Goal: Transaction & Acquisition: Purchase product/service

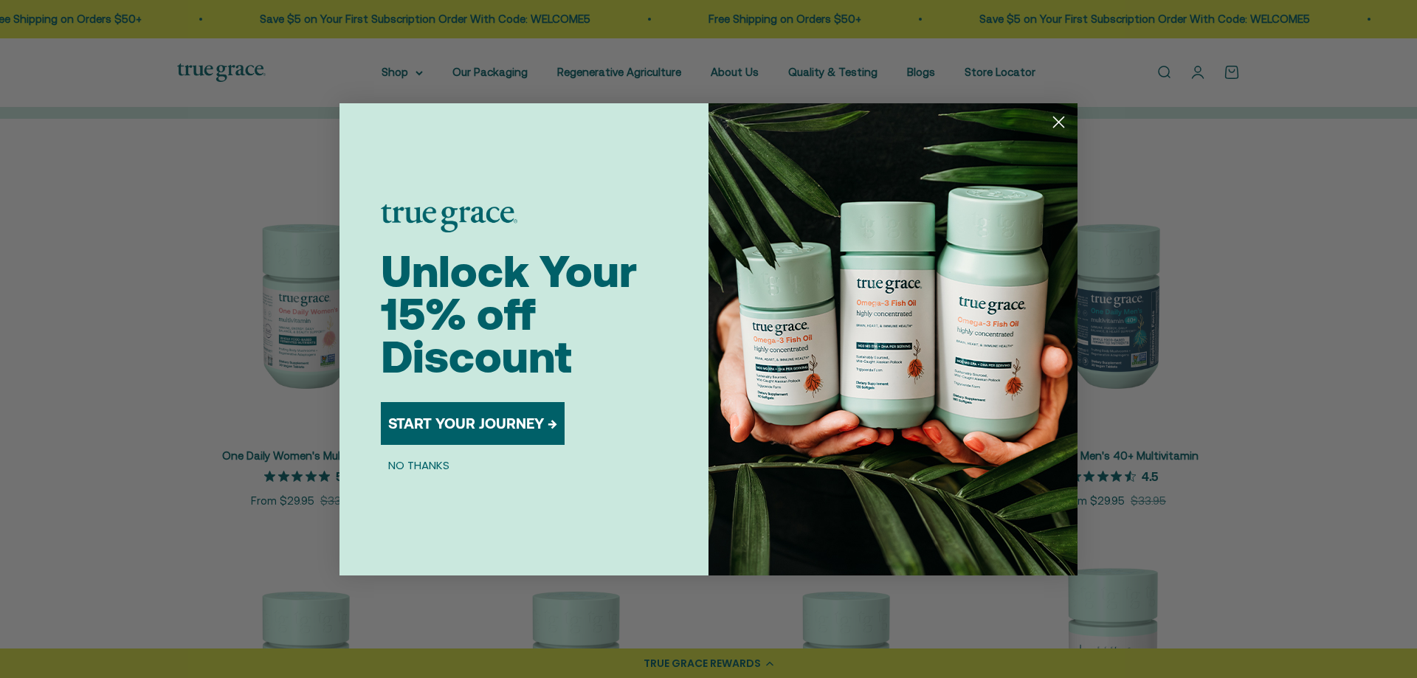
click at [1057, 119] on circle "Close dialog" at bounding box center [1058, 121] width 24 height 24
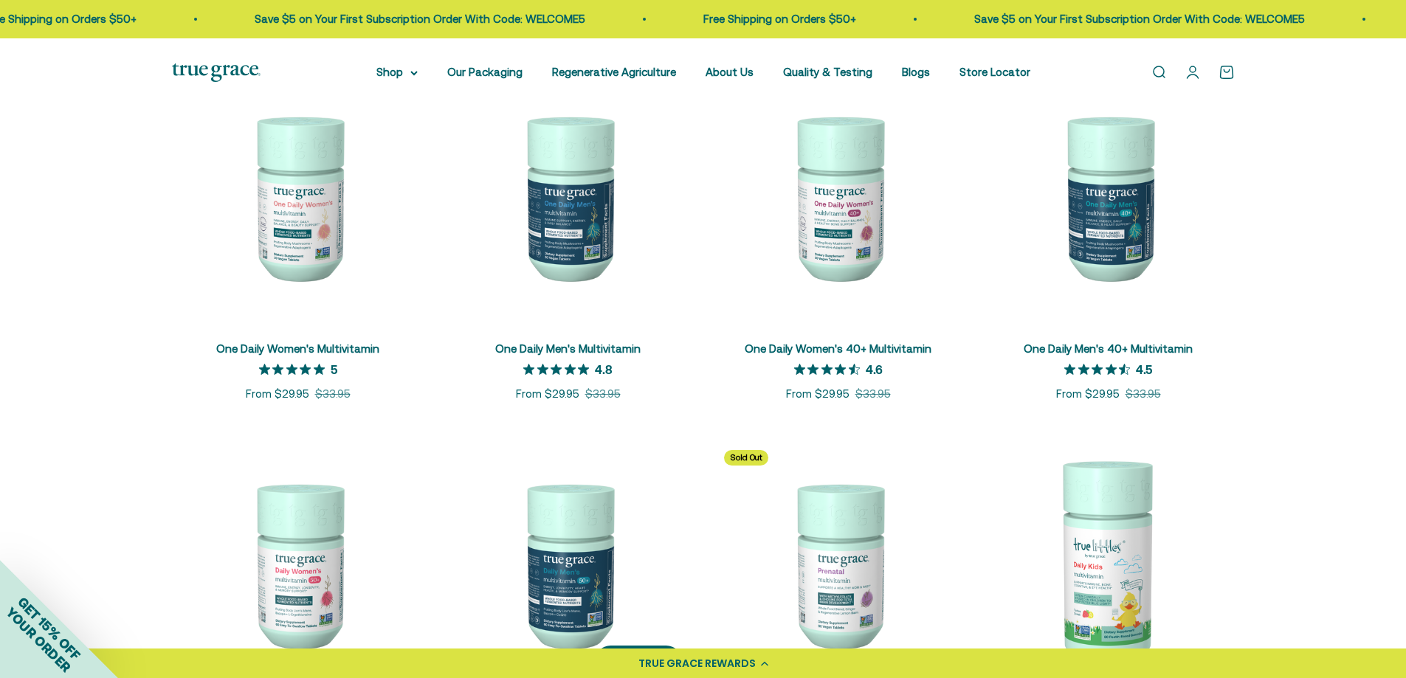
scroll to position [443, 0]
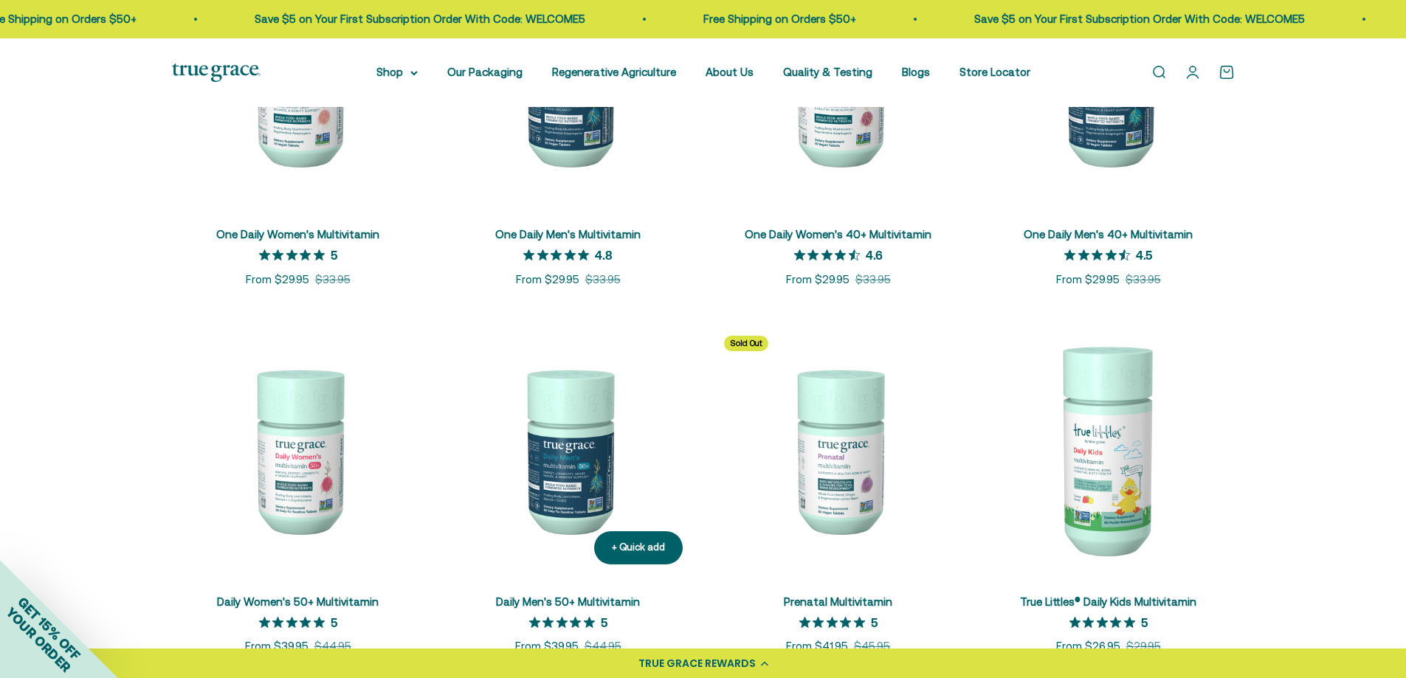
click at [588, 471] on img at bounding box center [568, 450] width 252 height 252
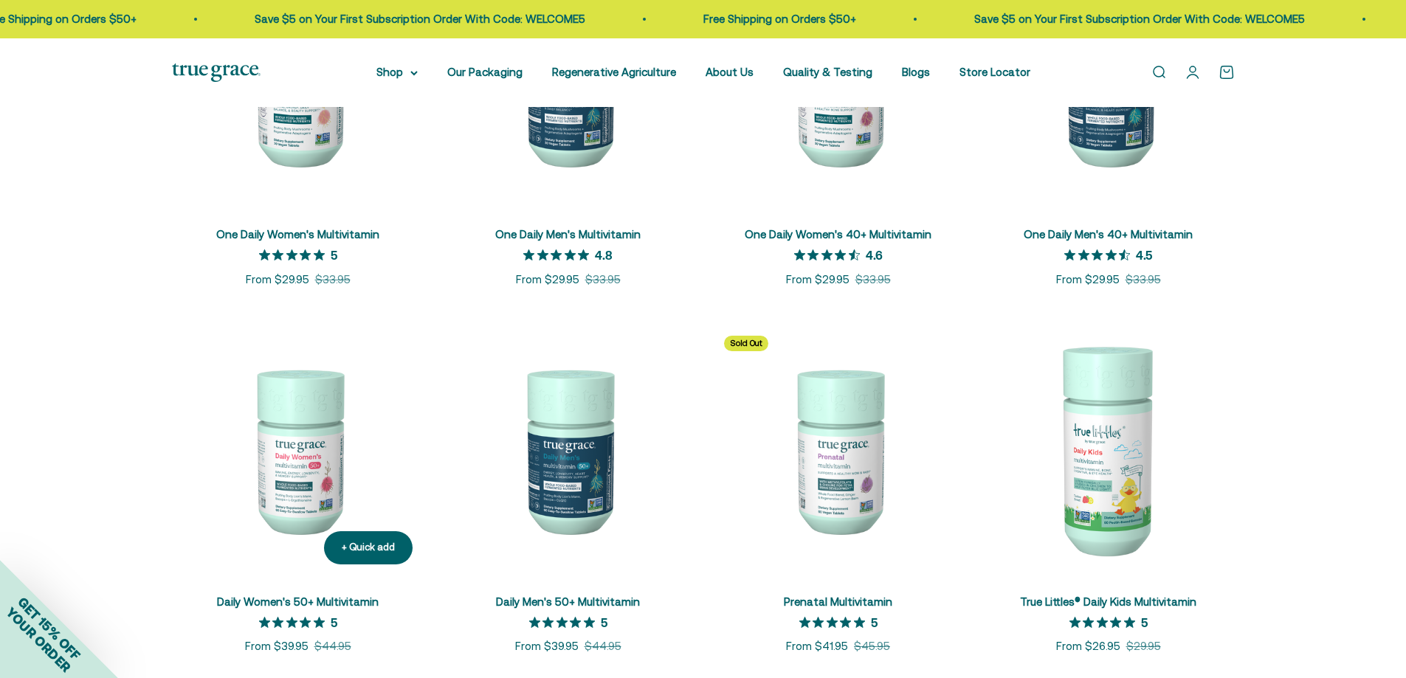
click at [297, 447] on img at bounding box center [298, 450] width 252 height 252
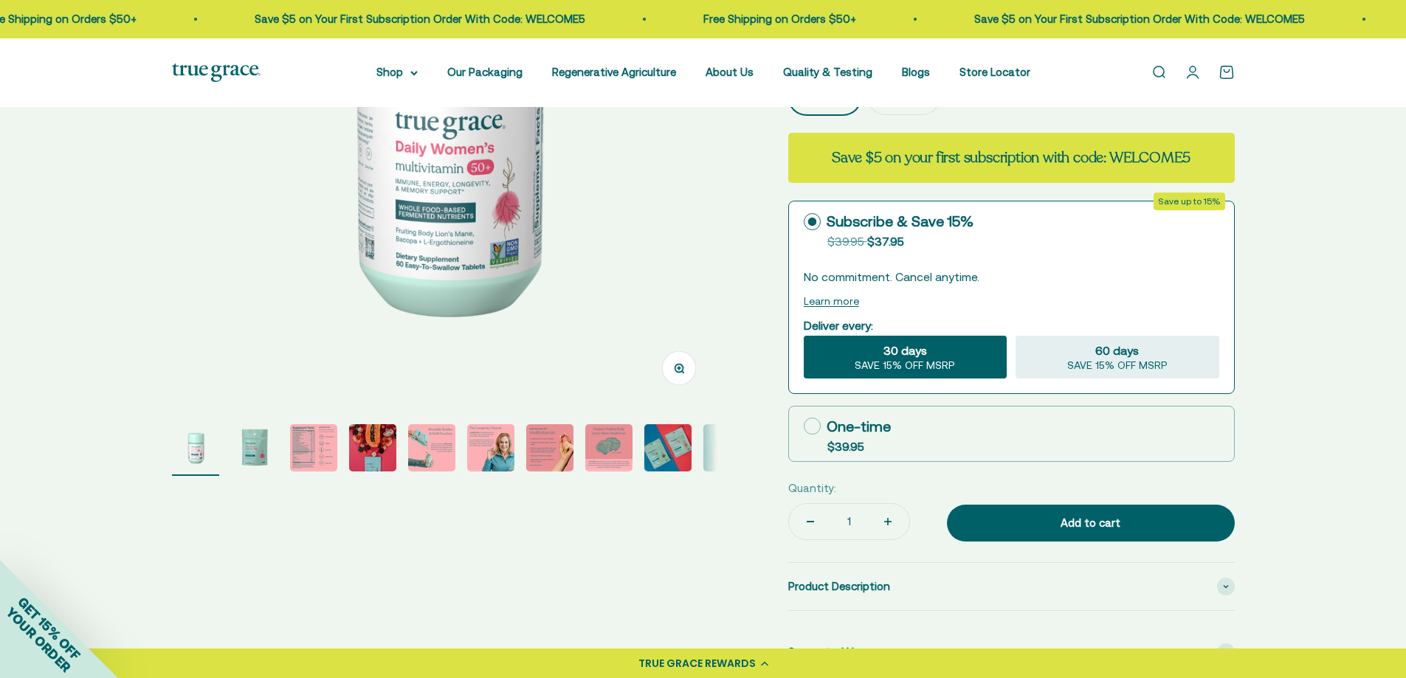
scroll to position [295, 0]
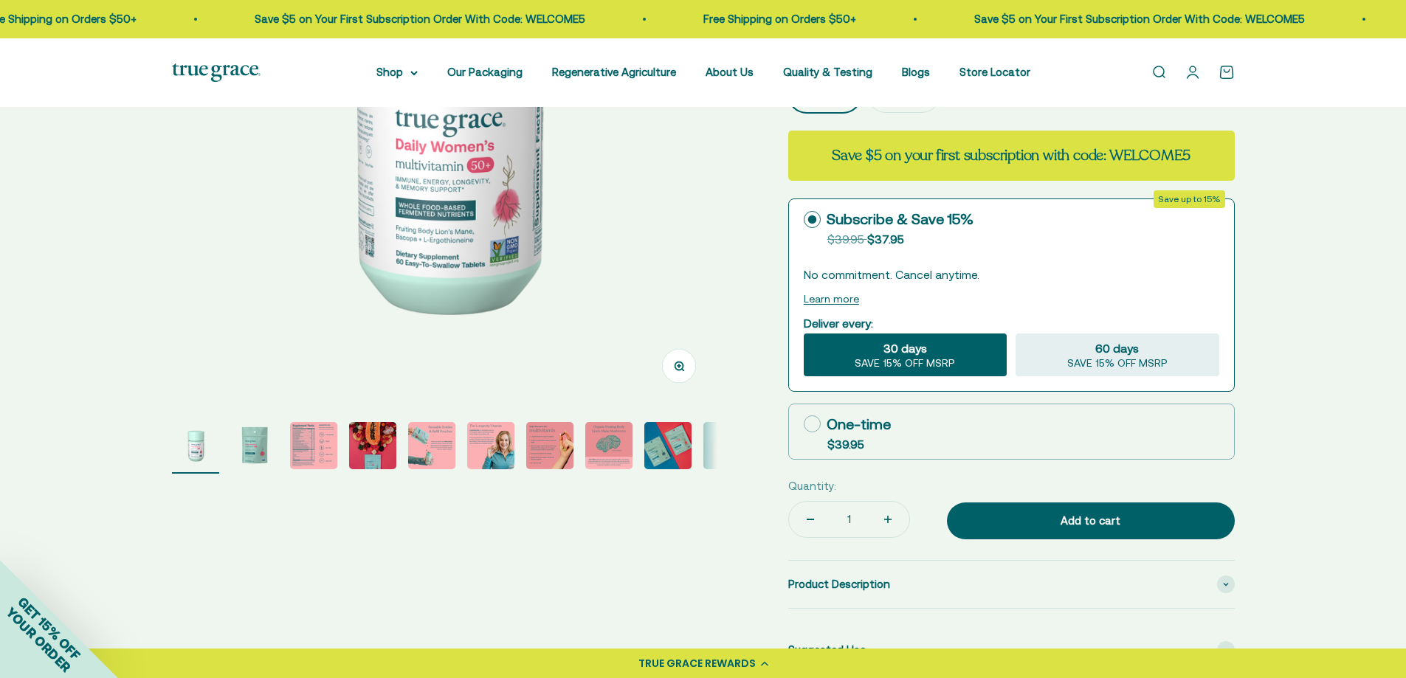
click at [320, 466] on img "Go to item 3" at bounding box center [313, 445] width 47 height 47
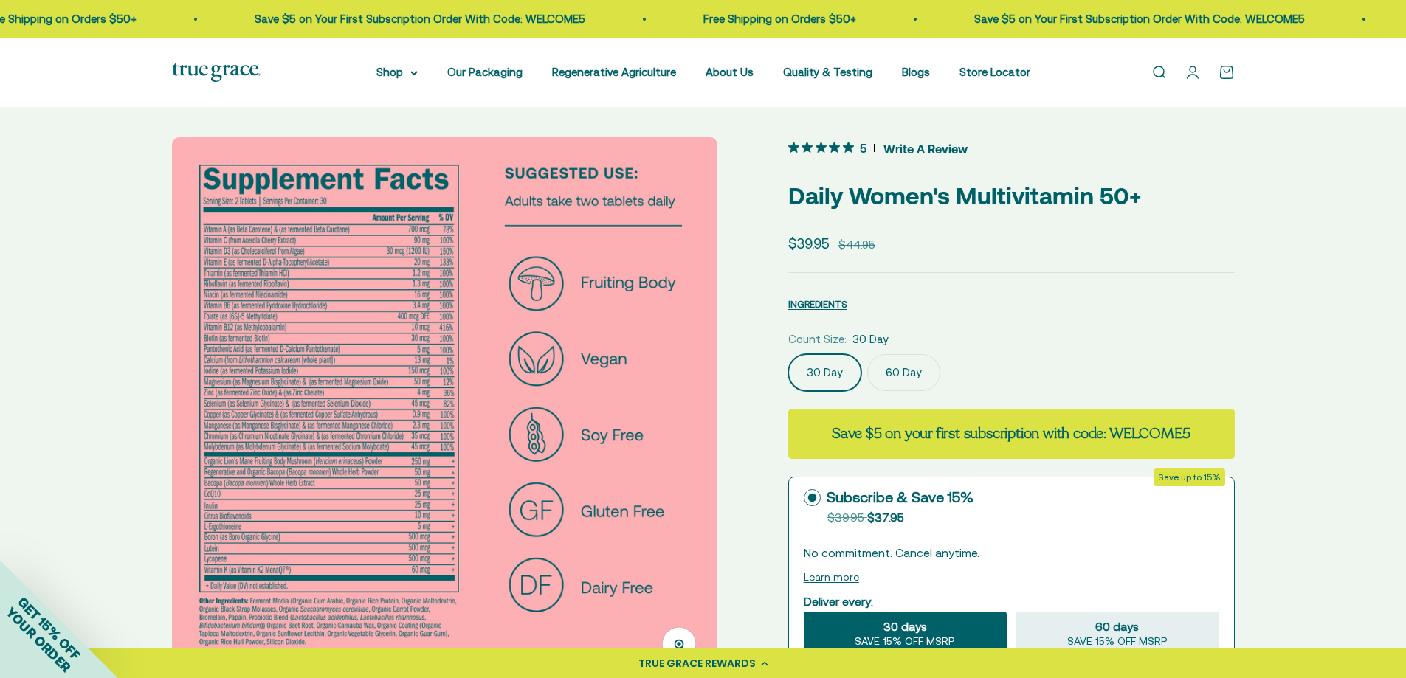
scroll to position [0, 0]
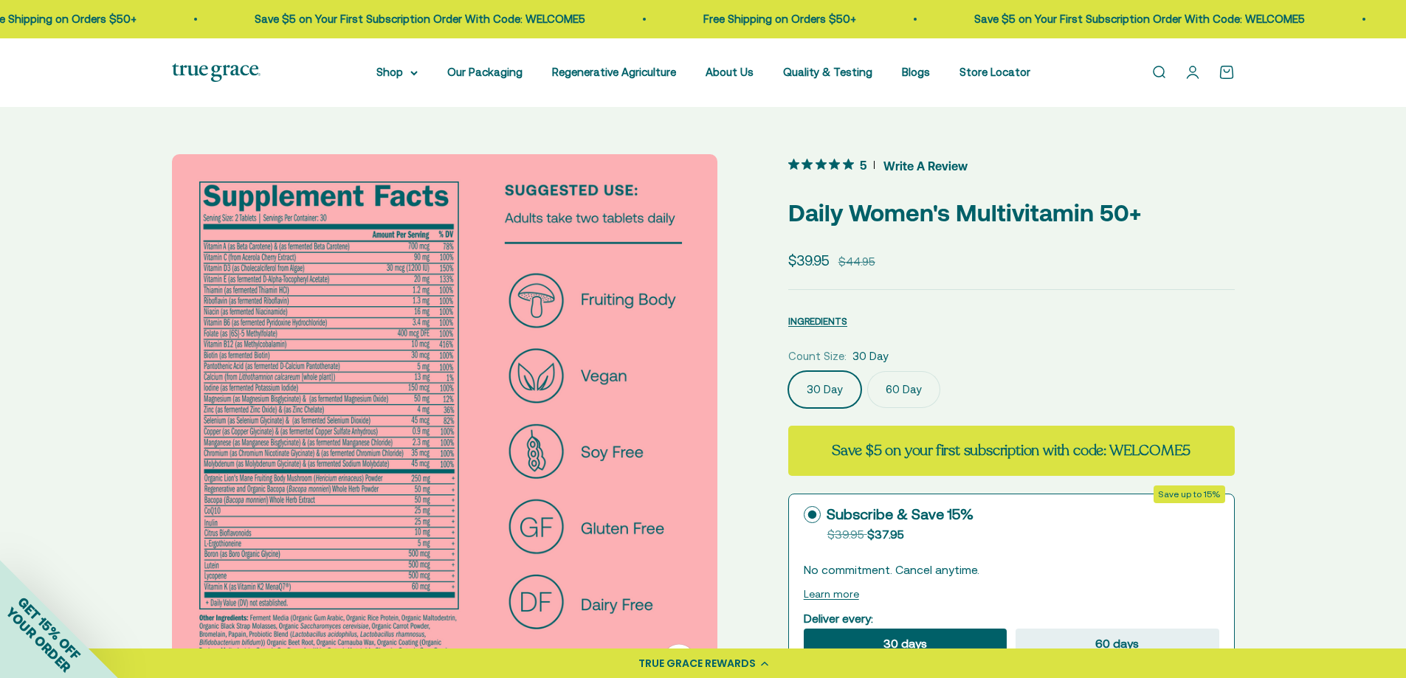
click at [367, 340] on img at bounding box center [444, 426] width 545 height 545
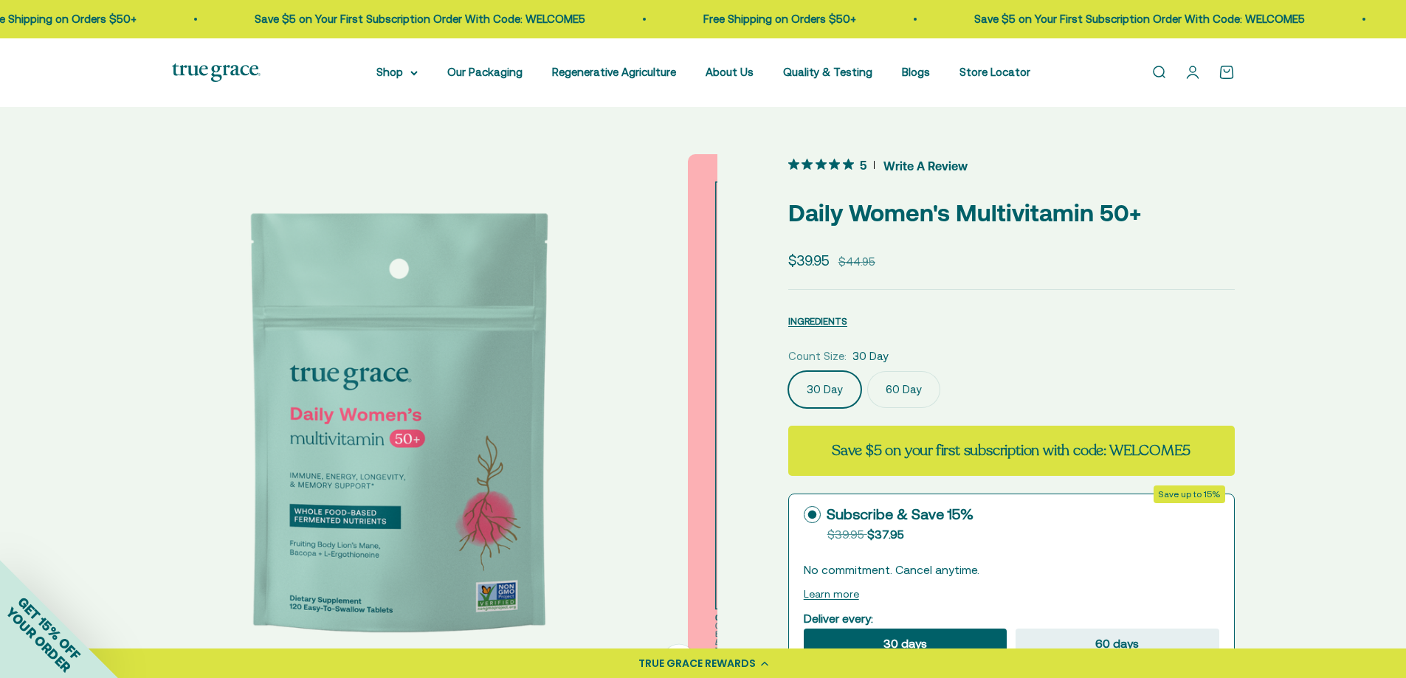
scroll to position [0, 563]
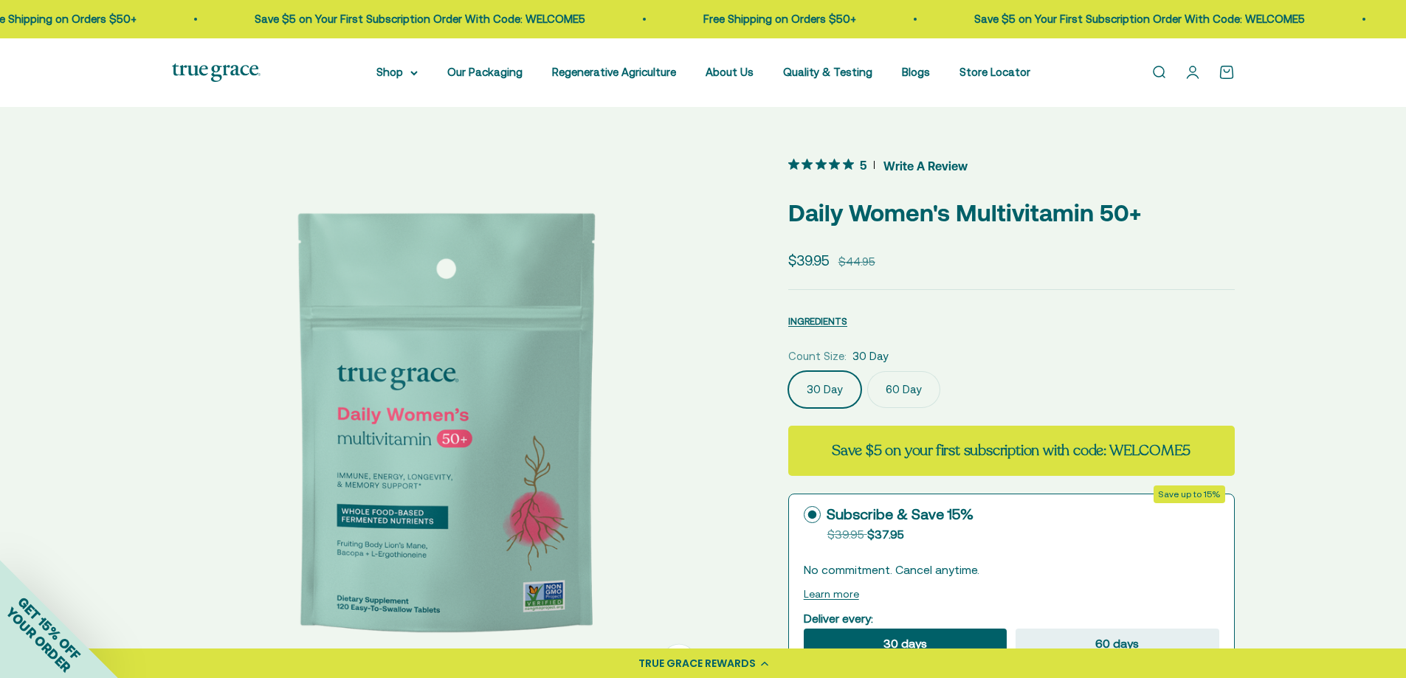
click at [685, 412] on img at bounding box center [444, 426] width 545 height 545
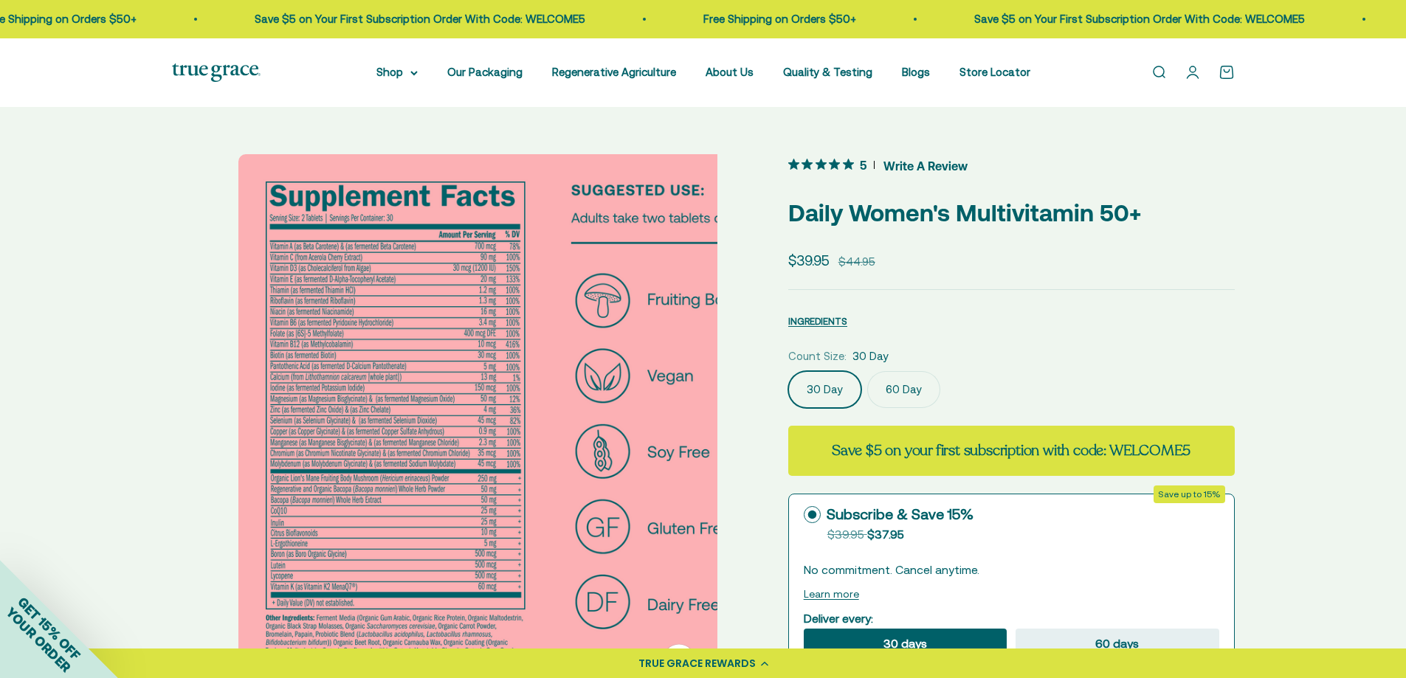
scroll to position [0, 1126]
